Goal: Information Seeking & Learning: Understand process/instructions

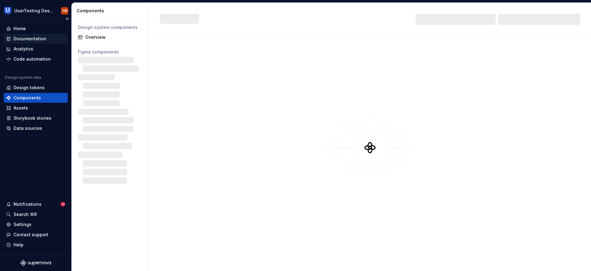
click at [38, 38] on div "Documentation" at bounding box center [30, 39] width 33 height 6
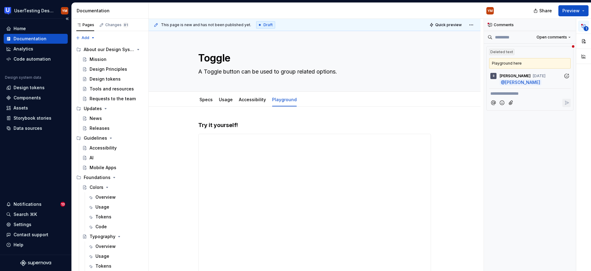
click at [27, 39] on div "Documentation" at bounding box center [30, 39] width 33 height 6
click at [226, 102] on link "Usage" at bounding box center [226, 99] width 14 height 5
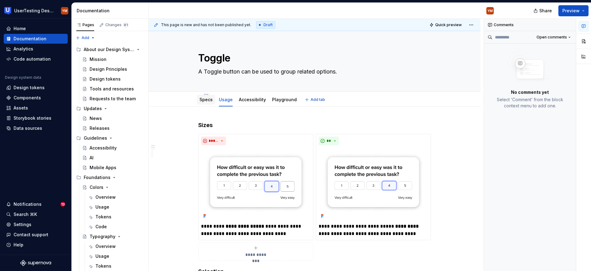
click at [207, 96] on div "Specs" at bounding box center [206, 99] width 13 height 7
click at [207, 97] on div "Specs" at bounding box center [206, 100] width 13 height 6
click at [206, 98] on link "Specs" at bounding box center [206, 99] width 13 height 5
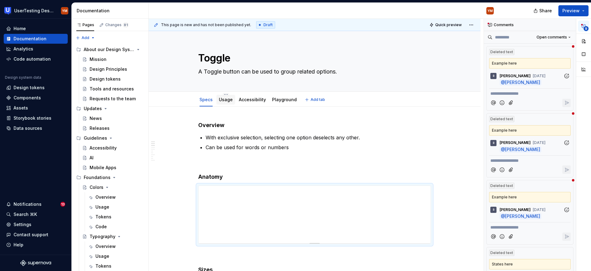
click at [232, 95] on div "Usage" at bounding box center [226, 100] width 19 height 10
click at [232, 100] on link "Usage" at bounding box center [226, 99] width 14 height 5
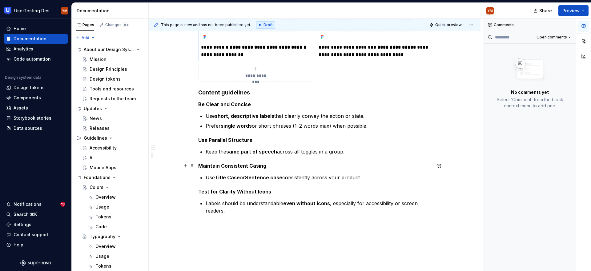
scroll to position [331, 0]
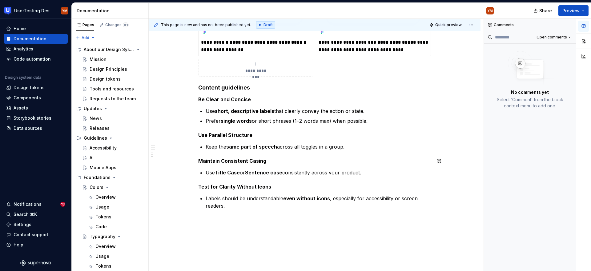
type textarea "*"
